Goal: Transaction & Acquisition: Purchase product/service

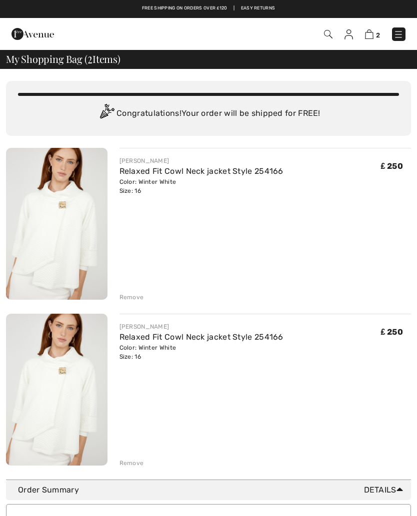
click at [126, 463] on div "Remove" at bounding box center [131, 463] width 24 height 9
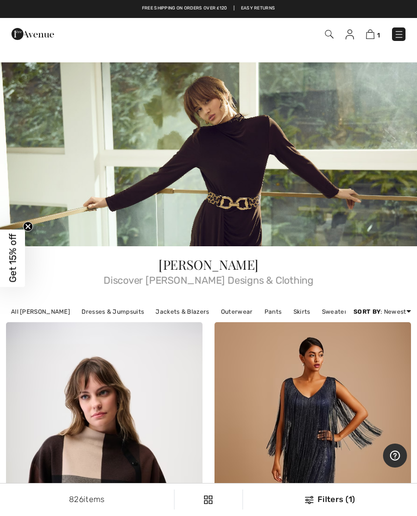
click at [374, 49] on div "1 Checkout" at bounding box center [208, 34] width 417 height 32
click at [374, 35] on img at bounding box center [370, 33] width 8 height 9
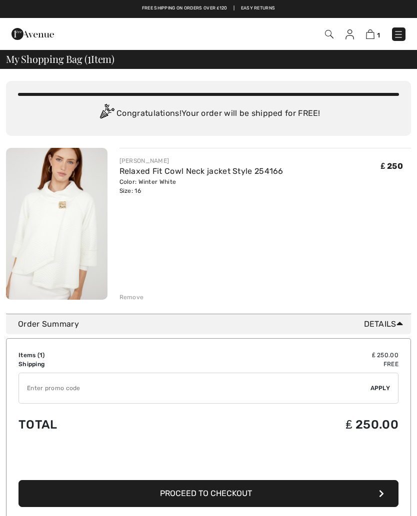
click at [32, 388] on input "TEXT" at bounding box center [194, 388] width 351 height 30
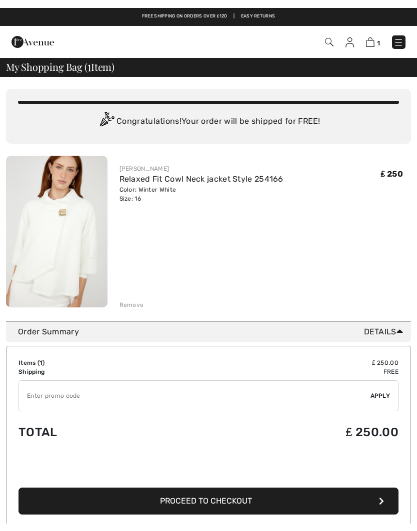
scroll to position [49, 0]
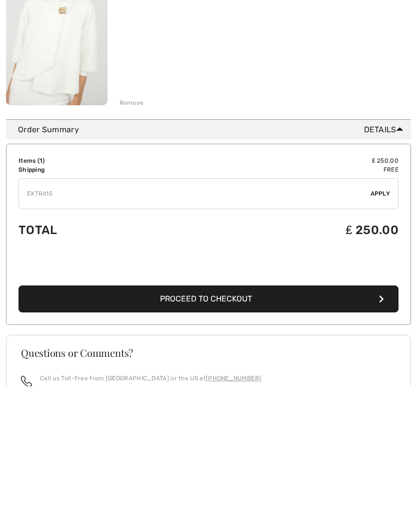
click at [250, 324] on input "TEXT" at bounding box center [194, 339] width 351 height 30
click at [219, 324] on input "TEXT" at bounding box center [194, 339] width 351 height 30
click at [380, 334] on span "Apply" at bounding box center [380, 338] width 20 height 9
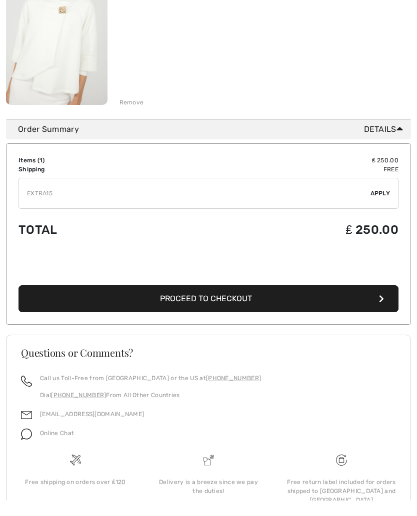
scroll to position [195, 0]
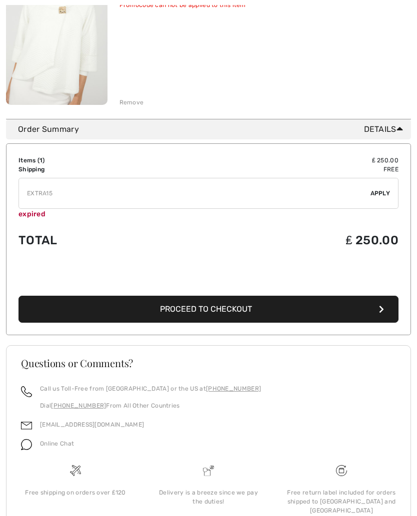
click at [61, 199] on input "TEXT" at bounding box center [194, 193] width 351 height 30
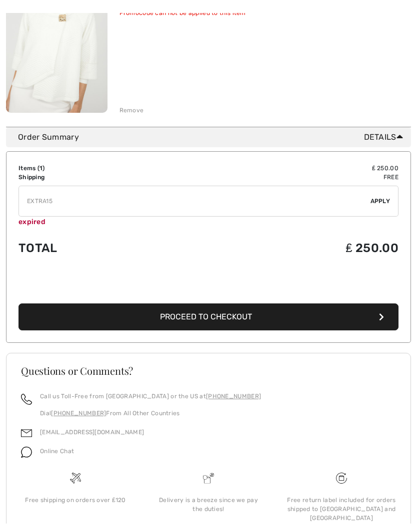
scroll to position [194, 0]
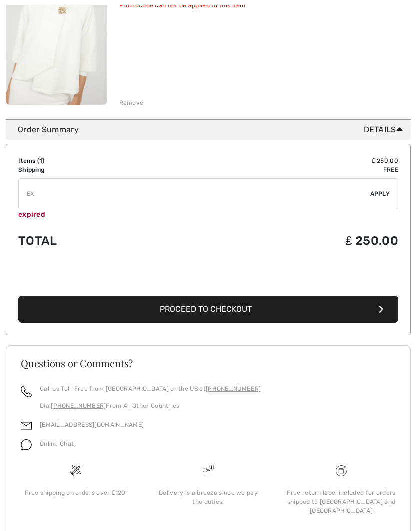
type input "E"
click at [380, 194] on span "Apply" at bounding box center [380, 193] width 20 height 9
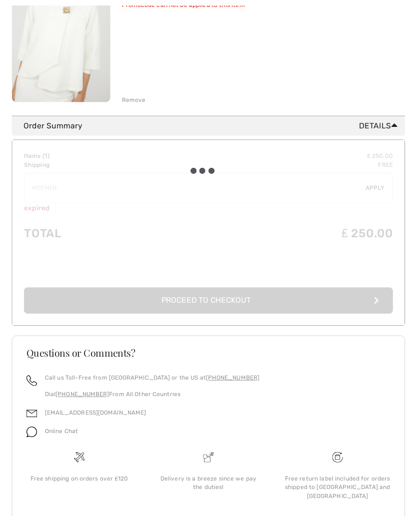
scroll to position [195, 0]
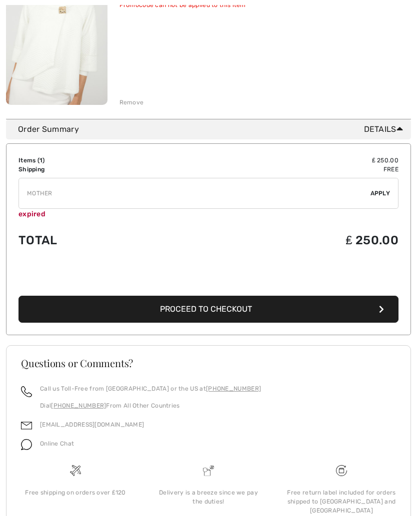
click at [68, 194] on input "TEXT" at bounding box center [194, 193] width 351 height 30
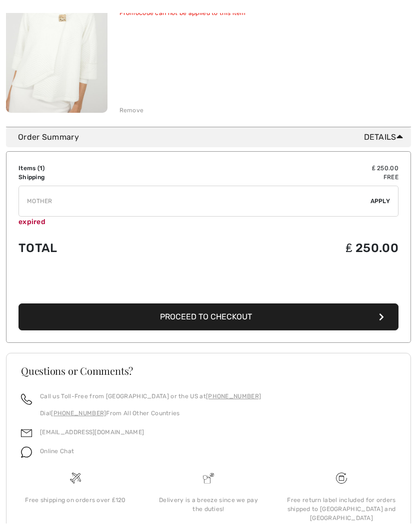
scroll to position [194, 0]
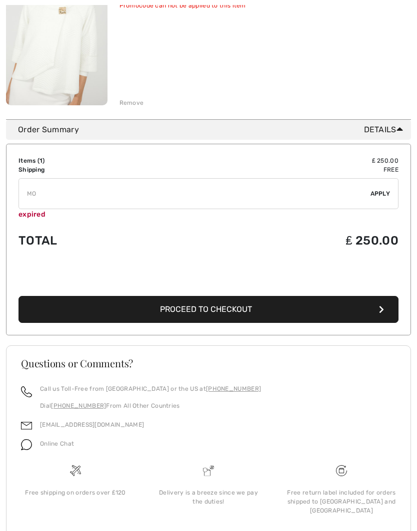
type input "M"
click at [377, 195] on span "Apply" at bounding box center [380, 193] width 20 height 9
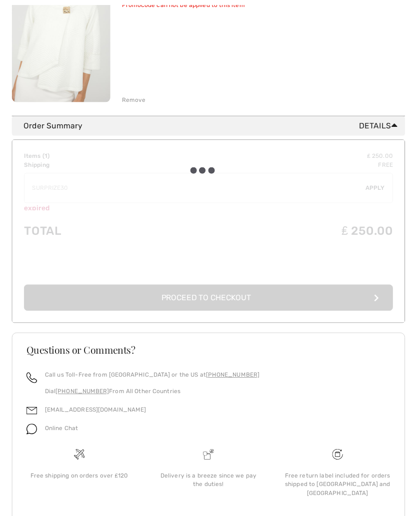
scroll to position [195, 0]
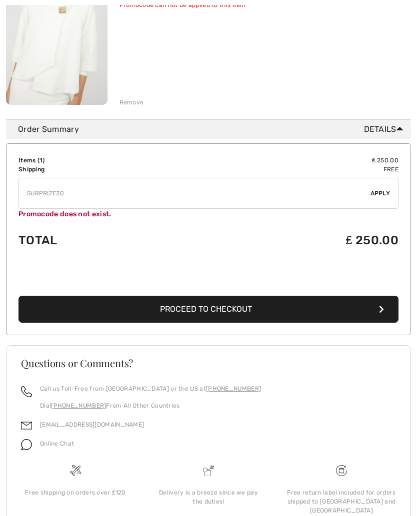
click at [67, 187] on input "TEXT" at bounding box center [194, 193] width 351 height 30
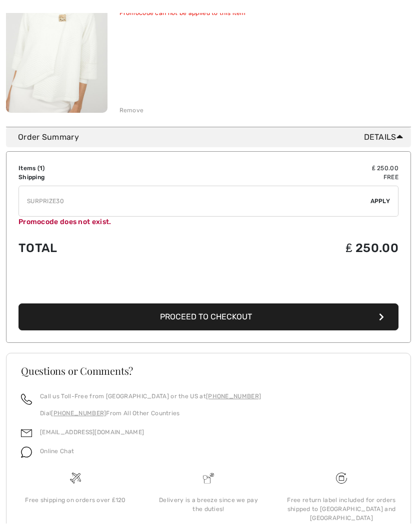
scroll to position [194, 0]
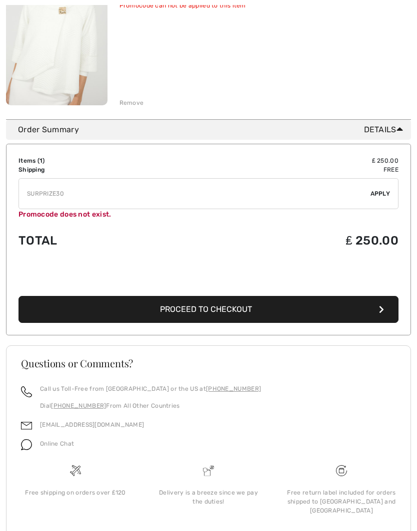
click at [60, 183] on input "TEXT" at bounding box center [194, 194] width 351 height 30
click at [68, 197] on input "TEXT" at bounding box center [194, 194] width 351 height 30
type input "S"
type input "EXTRA15"
click at [377, 194] on span "Apply" at bounding box center [380, 193] width 20 height 9
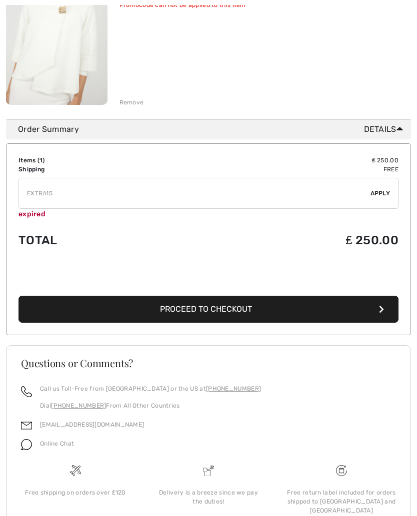
scroll to position [235, 0]
